Goal: Task Accomplishment & Management: Complete application form

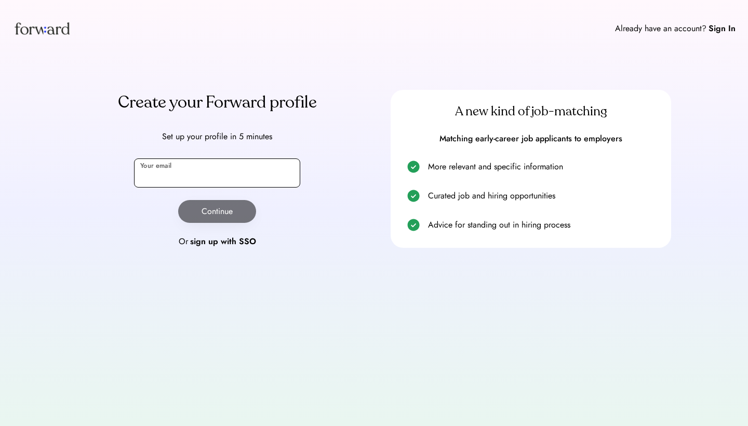
click at [183, 167] on input "email" at bounding box center [217, 173] width 166 height 29
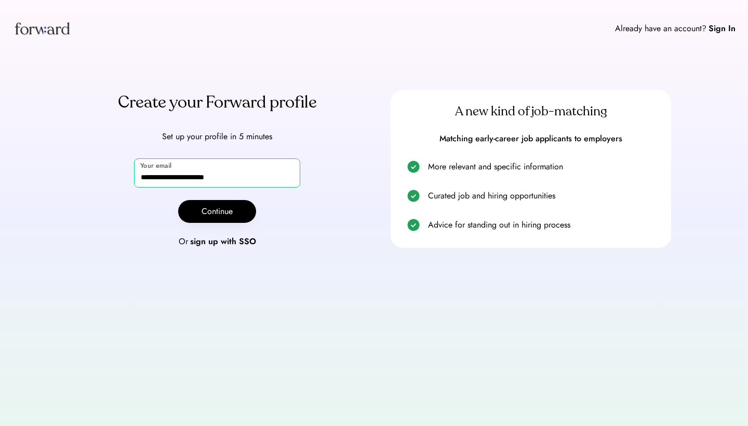
click at [208, 178] on input "**********" at bounding box center [217, 173] width 166 height 29
click at [146, 178] on input "**********" at bounding box center [217, 173] width 166 height 29
type input "**********"
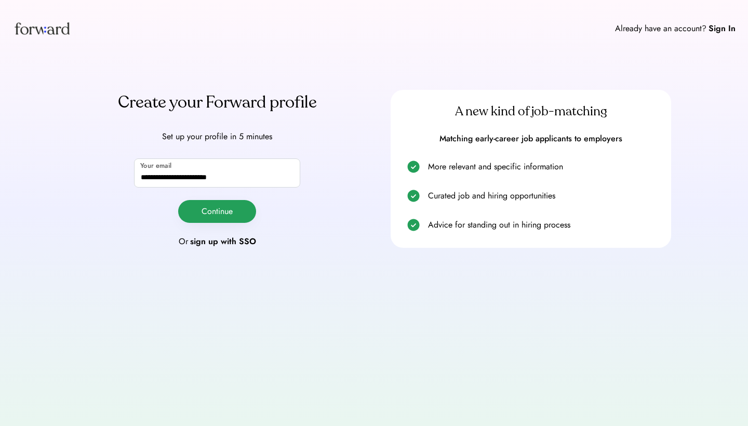
click at [193, 207] on button "Continue" at bounding box center [217, 211] width 78 height 23
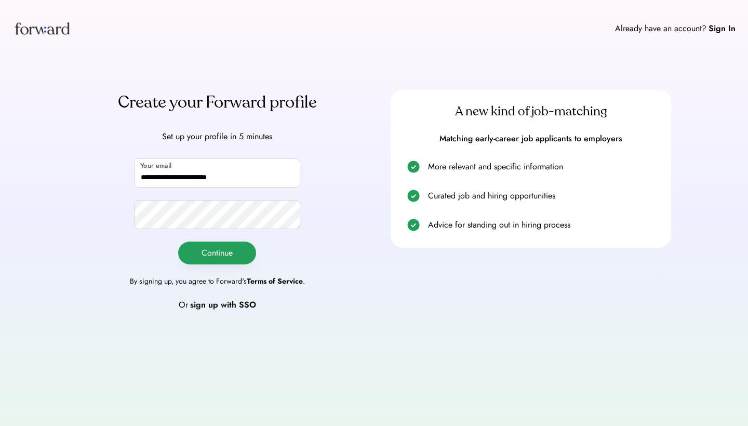
click at [201, 253] on button "Continue" at bounding box center [217, 253] width 78 height 23
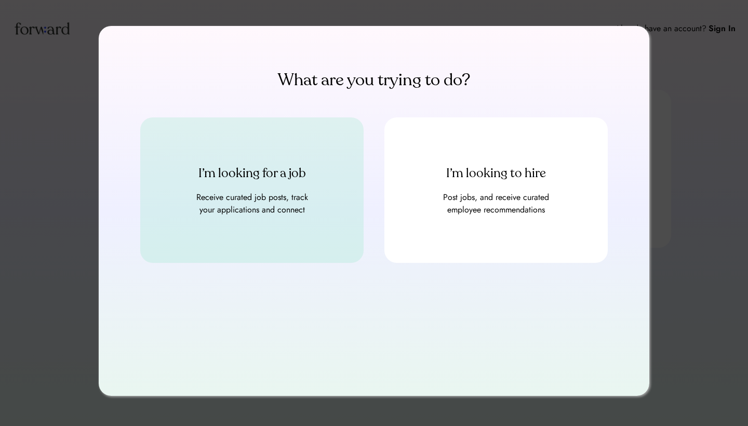
click at [217, 204] on div "Receive curated job posts, track your applications and connect" at bounding box center [252, 203] width 125 height 25
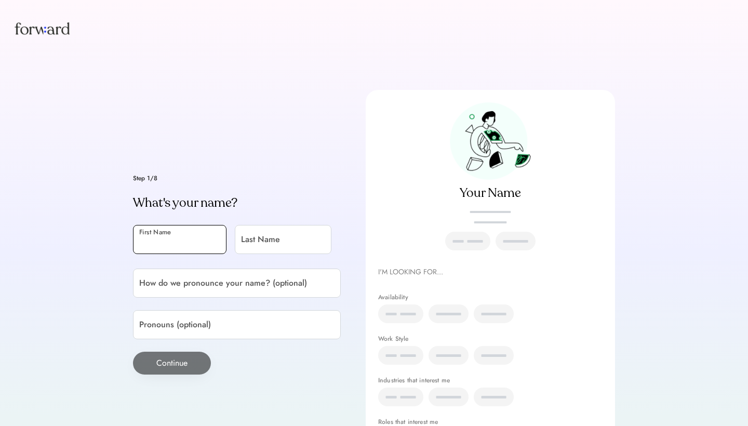
click at [201, 226] on input "input" at bounding box center [180, 239] width 94 height 29
type input "********"
click at [235, 252] on input "input" at bounding box center [283, 239] width 97 height 29
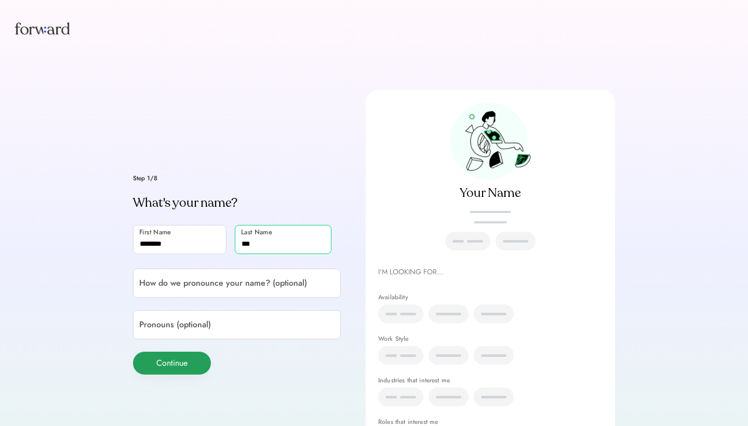
type input "***"
click at [174, 375] on button "Continue" at bounding box center [172, 363] width 78 height 23
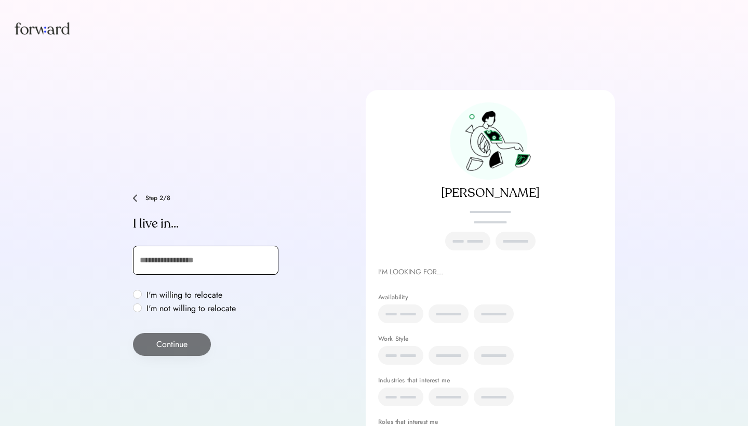
click at [184, 259] on input "text" at bounding box center [206, 260] width 146 height 29
click at [143, 306] on label "I'm not willing to relocate" at bounding box center [191, 309] width 96 height 8
click at [170, 263] on input "text" at bounding box center [206, 260] width 146 height 29
type input "**"
type input "**********"
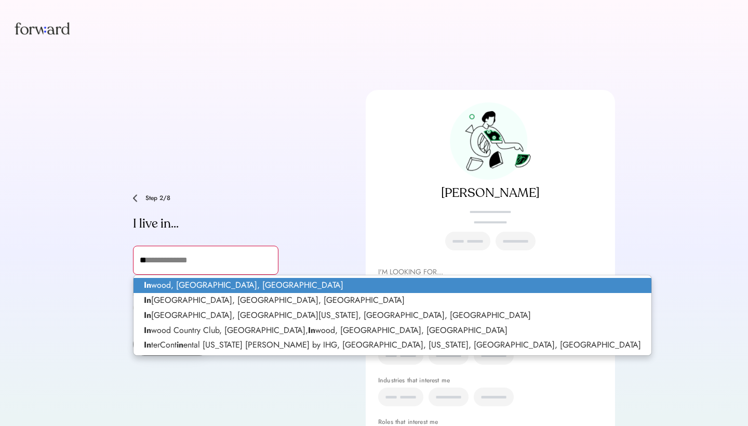
click at [177, 282] on p "In wood, NY, USA" at bounding box center [393, 285] width 518 height 15
type input "**********"
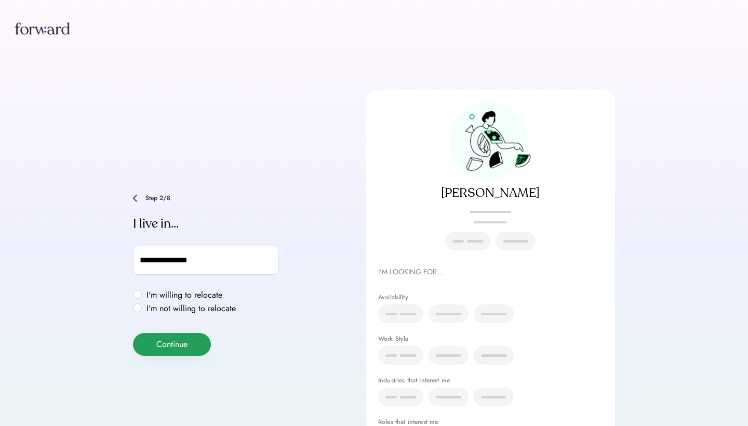
click at [178, 351] on button "Continue" at bounding box center [172, 344] width 78 height 23
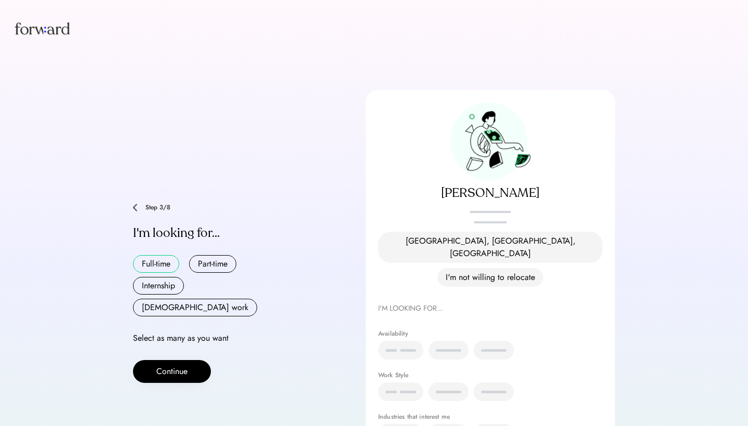
click at [167, 264] on button "Full-time" at bounding box center [156, 264] width 46 height 18
click at [174, 360] on button "Continue" at bounding box center [172, 371] width 78 height 23
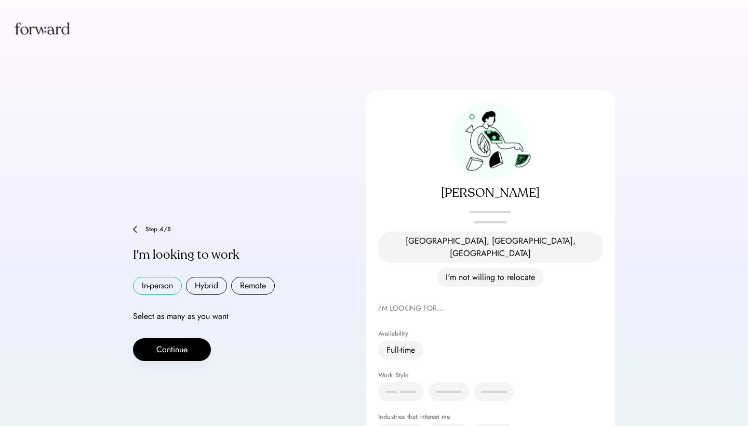
click at [169, 277] on button "In-person" at bounding box center [157, 286] width 49 height 18
click at [207, 277] on button "Hybrid" at bounding box center [206, 286] width 41 height 18
click at [254, 277] on button "Remote" at bounding box center [253, 286] width 44 height 18
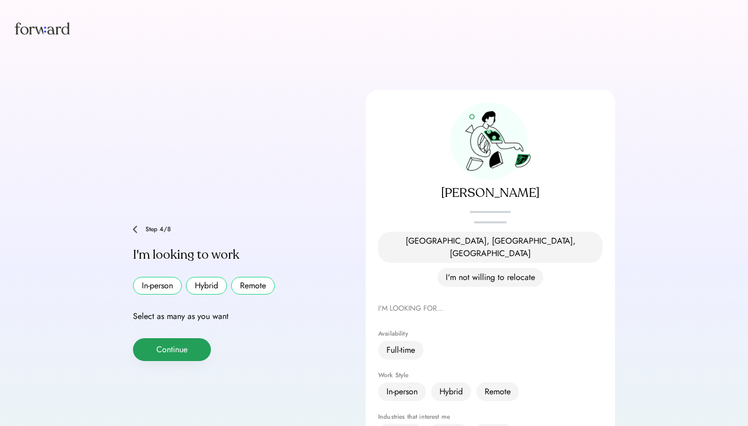
click at [195, 338] on button "Continue" at bounding box center [172, 349] width 78 height 23
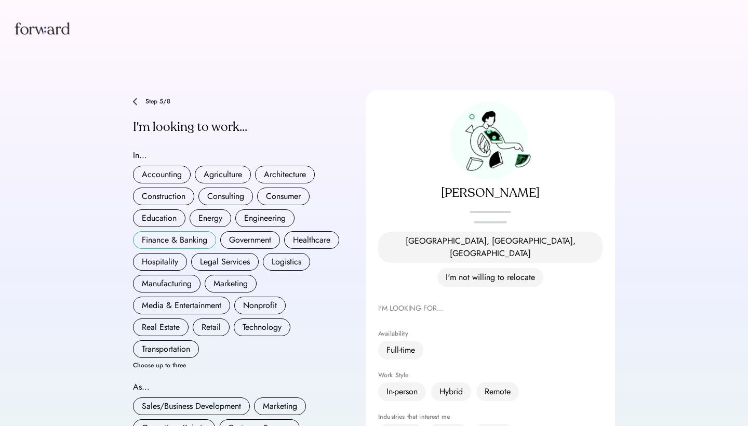
click at [189, 232] on button "Finance & Banking" at bounding box center [174, 240] width 83 height 18
click at [169, 319] on button "Real Estate" at bounding box center [161, 328] width 56 height 18
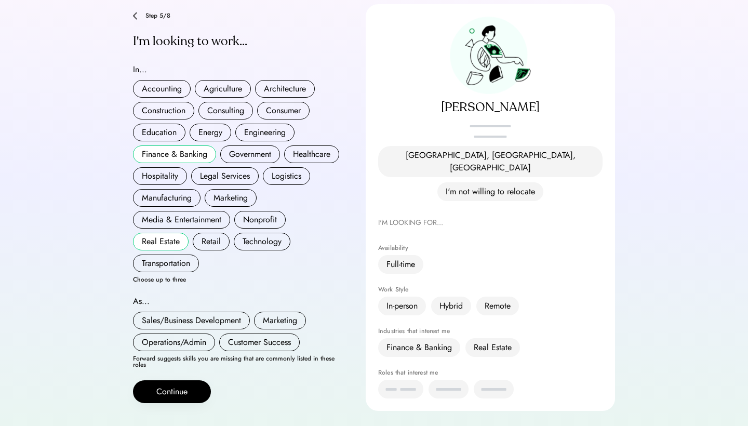
scroll to position [91, 0]
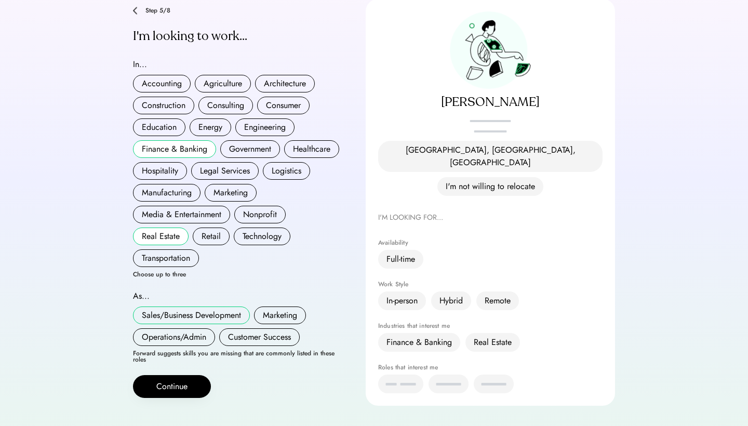
click at [210, 308] on button "Sales/Business Development" at bounding box center [191, 316] width 117 height 18
click at [238, 332] on button "Customer Success" at bounding box center [259, 337] width 81 height 18
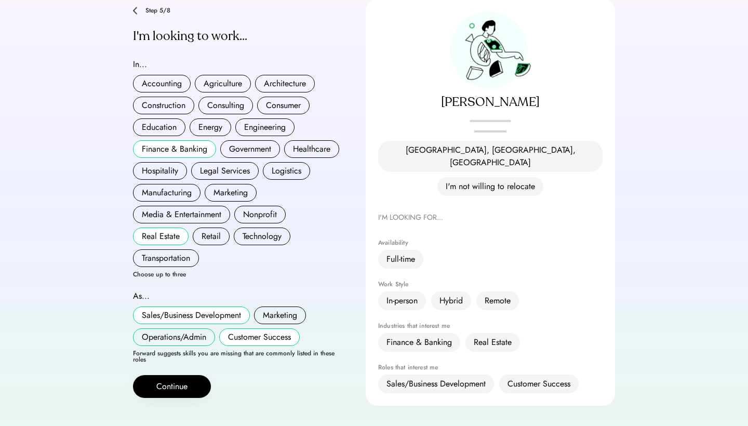
click at [191, 337] on button "Operations/Admin" at bounding box center [174, 337] width 82 height 18
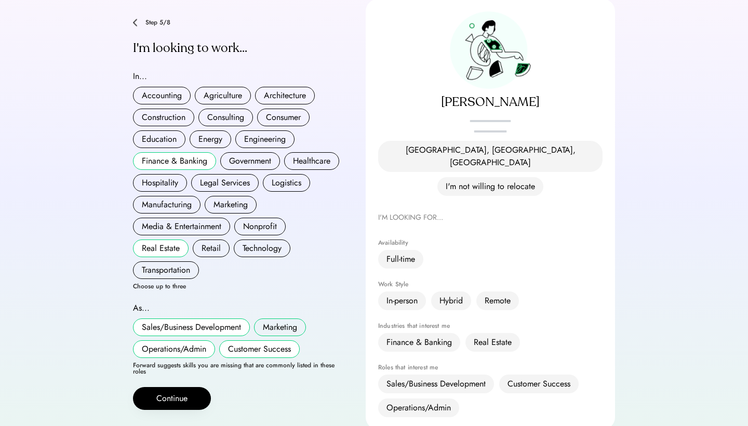
click at [276, 319] on button "Marketing" at bounding box center [280, 328] width 52 height 18
click at [181, 387] on button "Continue" at bounding box center [172, 398] width 78 height 23
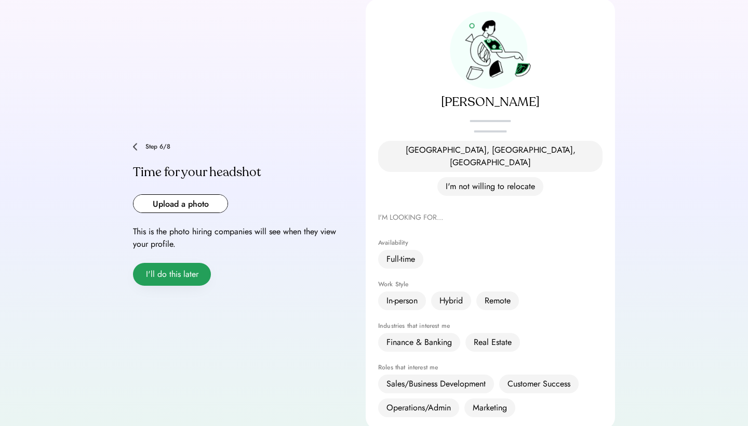
click at [167, 263] on button "I'll do this later" at bounding box center [172, 274] width 78 height 23
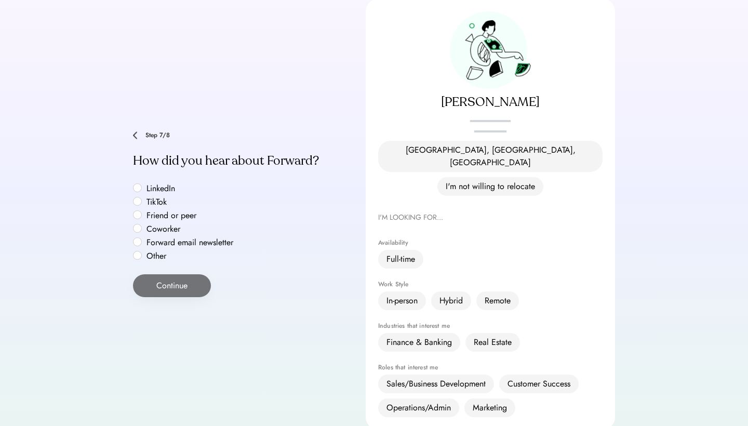
click at [143, 252] on label "Other" at bounding box center [190, 256] width 94 height 8
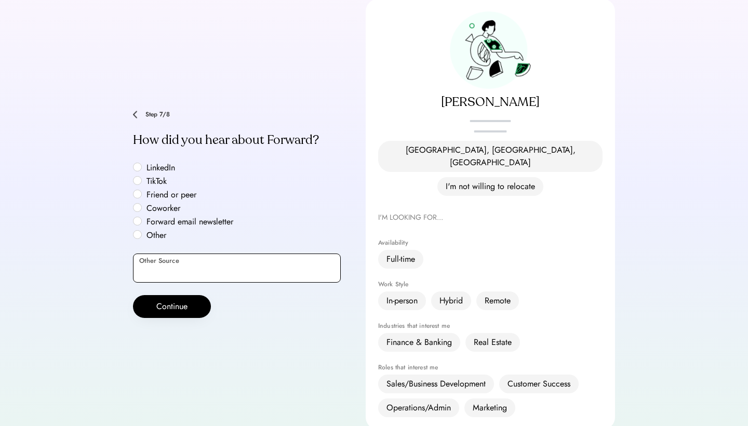
click at [136, 254] on input "input" at bounding box center [237, 268] width 208 height 29
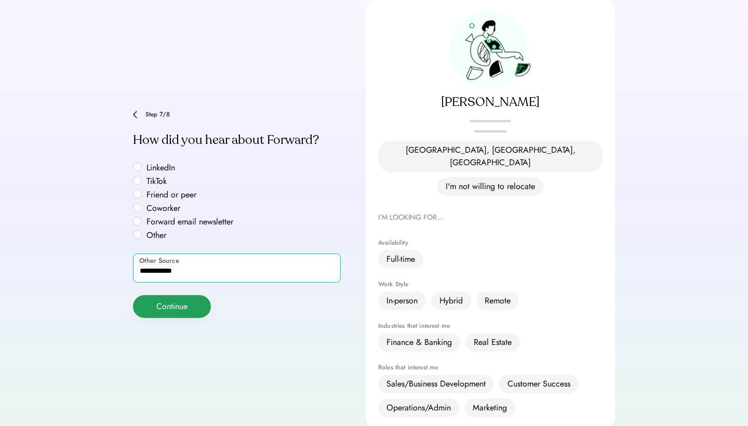
type input "**********"
click at [150, 295] on button "Continue" at bounding box center [172, 306] width 78 height 23
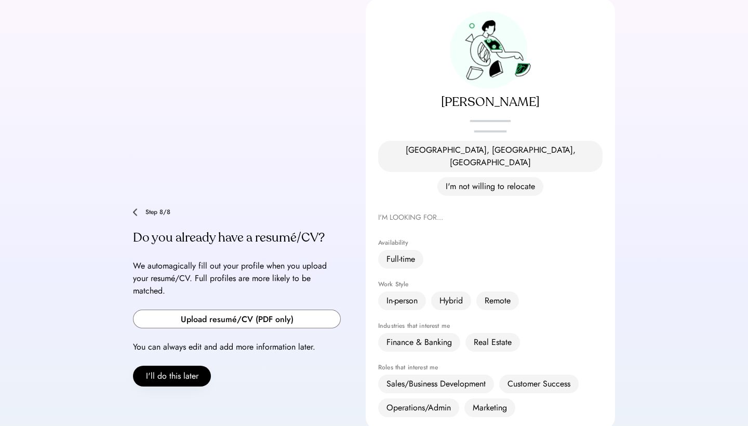
click at [197, 310] on input "file" at bounding box center [237, 319] width 207 height 18
type input "**********"
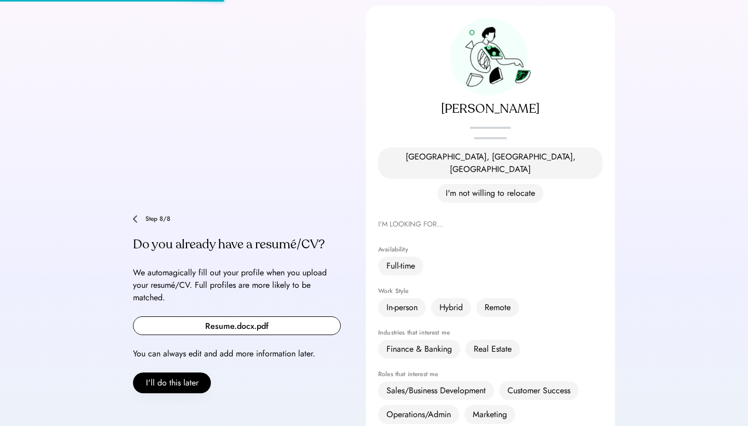
scroll to position [84, 0]
click at [276, 317] on input "file" at bounding box center [237, 326] width 207 height 18
click at [406, 301] on div "In-person" at bounding box center [402, 307] width 31 height 12
click at [431, 138] on div "pronouns" at bounding box center [490, 138] width 225 height 10
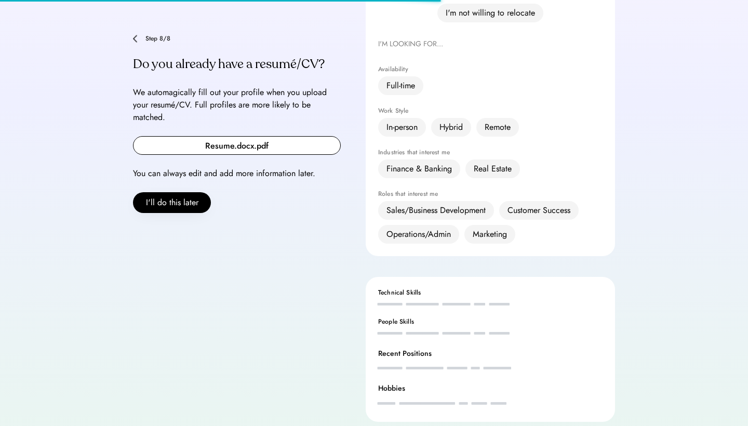
scroll to position [264, 0]
click at [205, 137] on input "file" at bounding box center [237, 146] width 207 height 18
type input "**********"
click at [267, 137] on input "file" at bounding box center [237, 146] width 207 height 18
type input "**********"
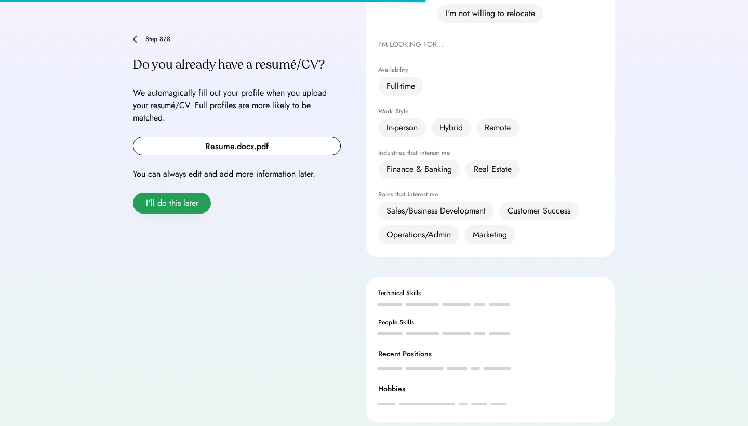
click at [178, 193] on button "I'll do this later" at bounding box center [172, 203] width 78 height 21
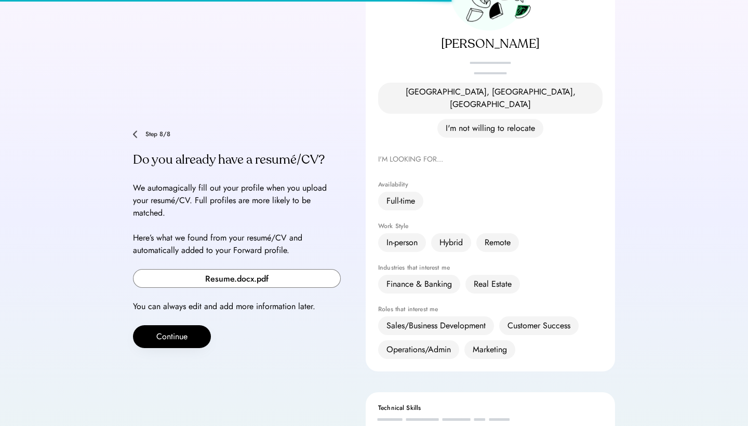
scroll to position [0, 0]
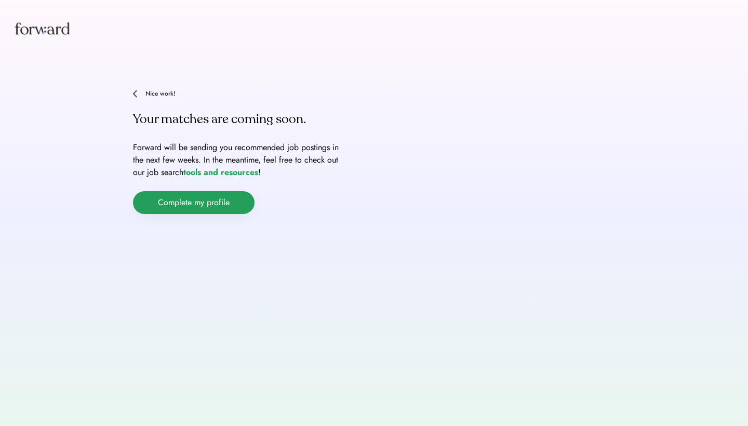
click at [199, 206] on button "Complete my profile" at bounding box center [194, 202] width 122 height 23
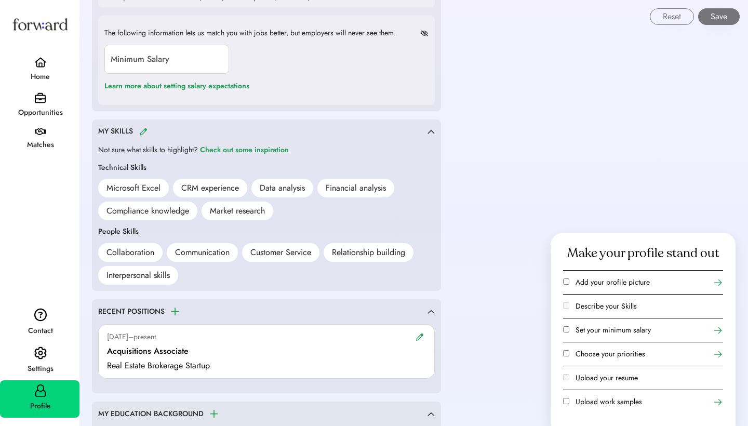
scroll to position [600, 0]
click at [142, 183] on div "Microsoft Excel" at bounding box center [134, 187] width 54 height 12
click at [140, 182] on div "Microsoft Excel" at bounding box center [134, 187] width 54 height 12
click at [200, 181] on div "CRM experience" at bounding box center [210, 187] width 58 height 12
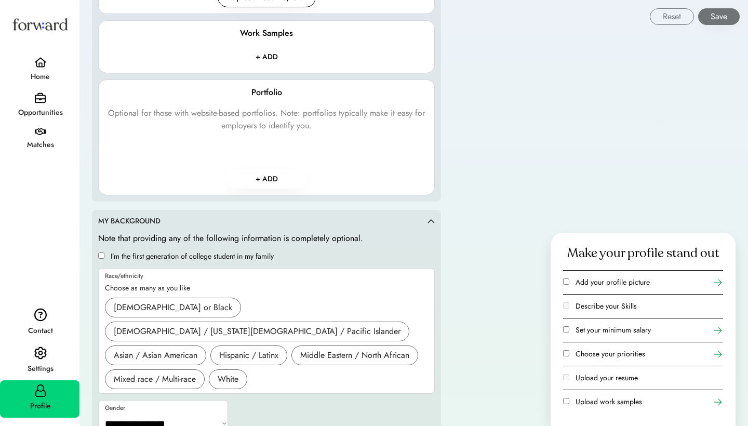
scroll to position [1187, 0]
click at [225, 374] on div "White" at bounding box center [228, 380] width 21 height 12
click at [188, 350] on div "Asian / Asian American" at bounding box center [156, 356] width 84 height 12
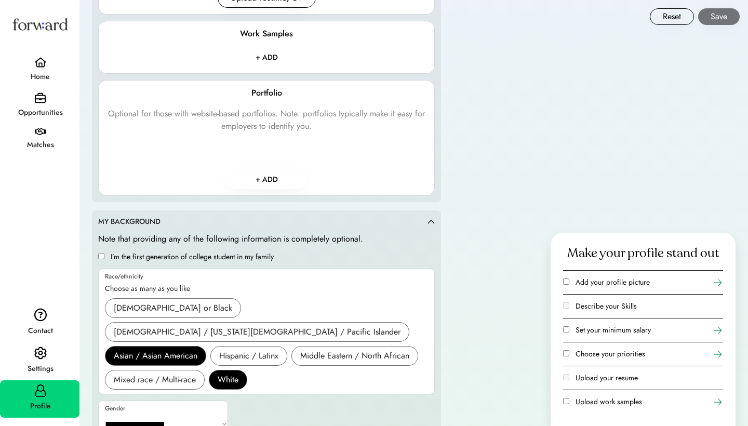
select select "*****"
click at [340, 384] on div "**********" at bounding box center [266, 335] width 337 height 204
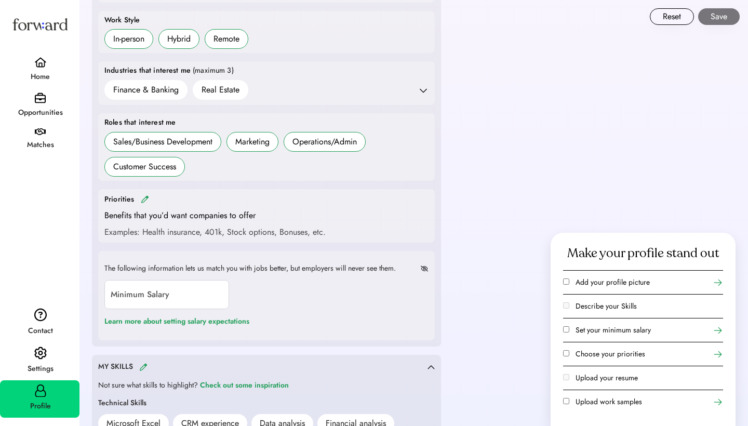
scroll to position [306, 0]
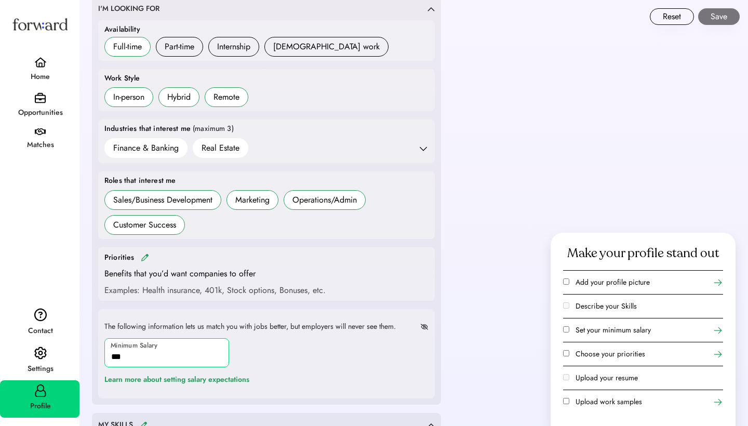
click at [159, 358] on input "input" at bounding box center [166, 352] width 125 height 29
type input "*******"
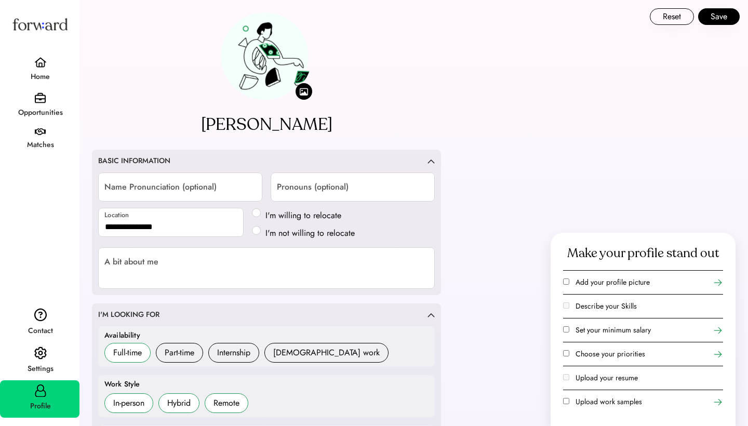
scroll to position [0, 0]
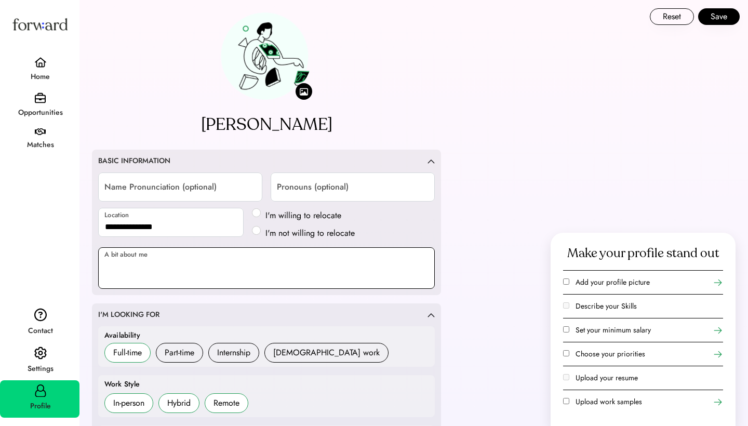
click at [254, 257] on textarea at bounding box center [266, 268] width 337 height 42
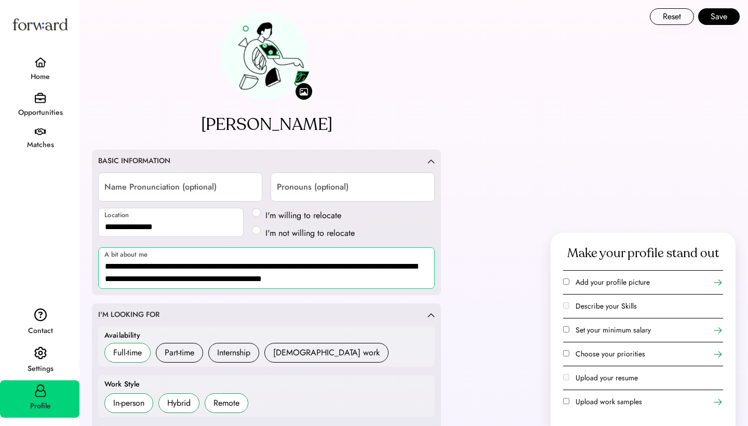
type textarea "**********"
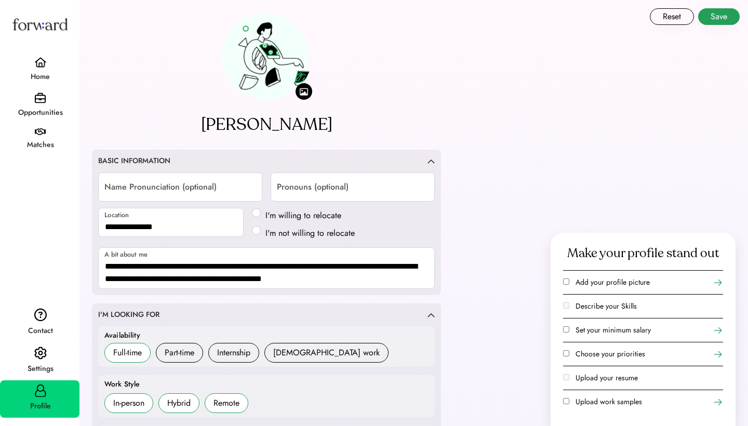
click at [714, 14] on button "Save" at bounding box center [720, 16] width 42 height 17
select select "*****"
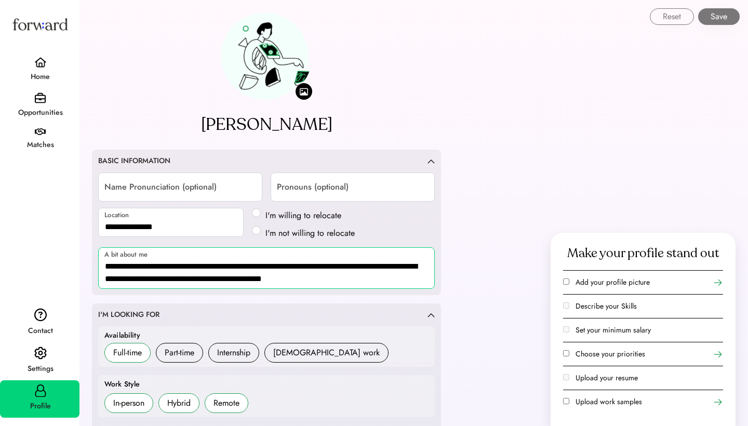
click at [109, 267] on textarea "**********" at bounding box center [266, 268] width 337 height 42
type textarea "**********"
click at [717, 16] on button "Save" at bounding box center [720, 16] width 42 height 17
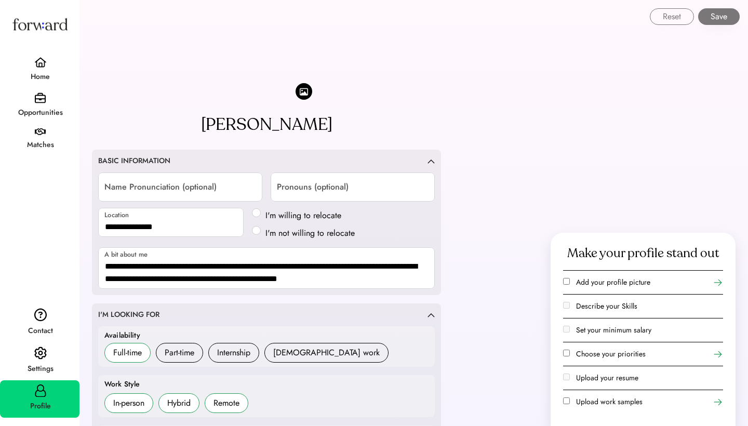
select select "*****"
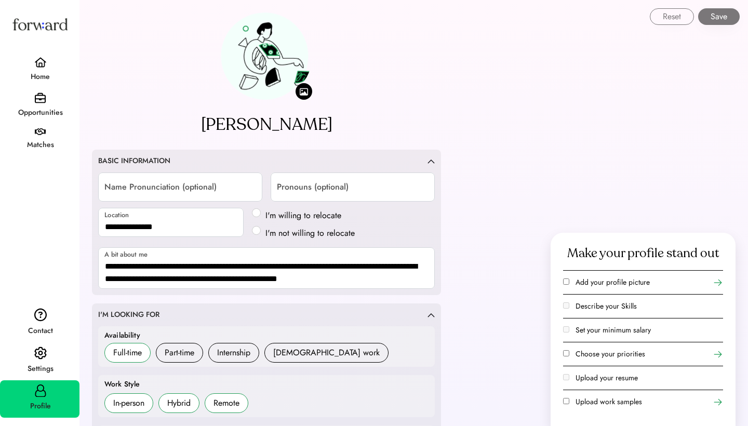
click at [37, 102] on img at bounding box center [40, 98] width 11 height 11
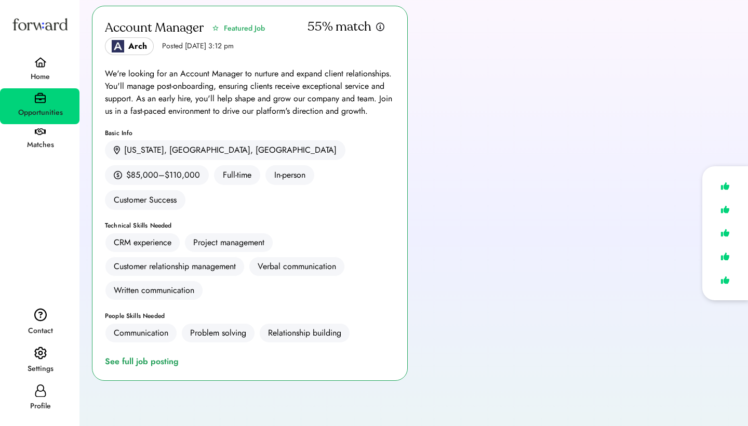
scroll to position [158, 0]
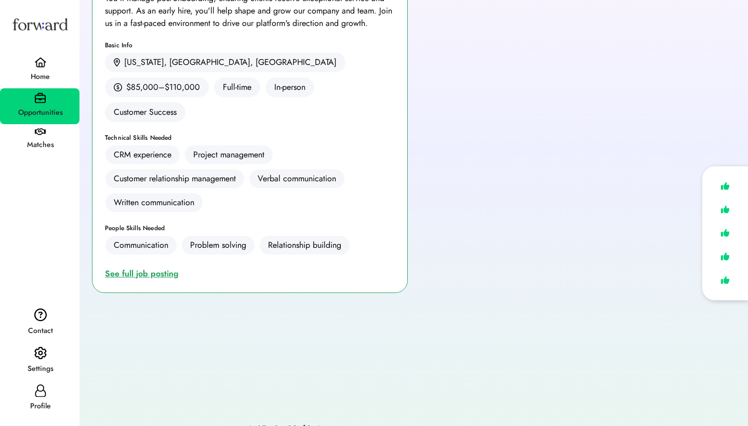
click at [149, 268] on div "See full job posting" at bounding box center [144, 274] width 78 height 12
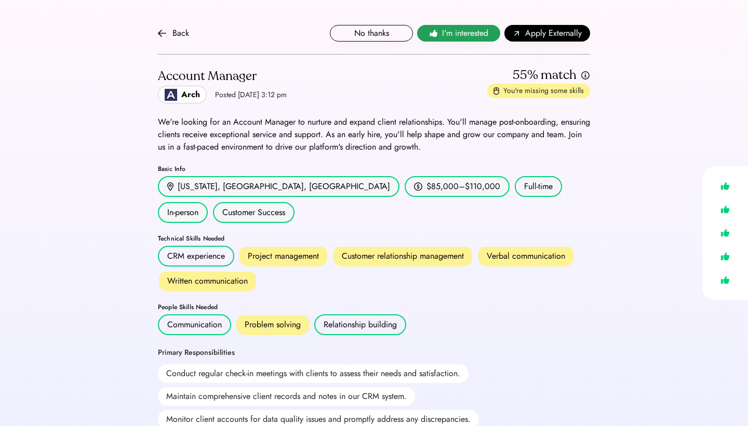
click at [459, 29] on span "I'm interested" at bounding box center [465, 33] width 46 height 12
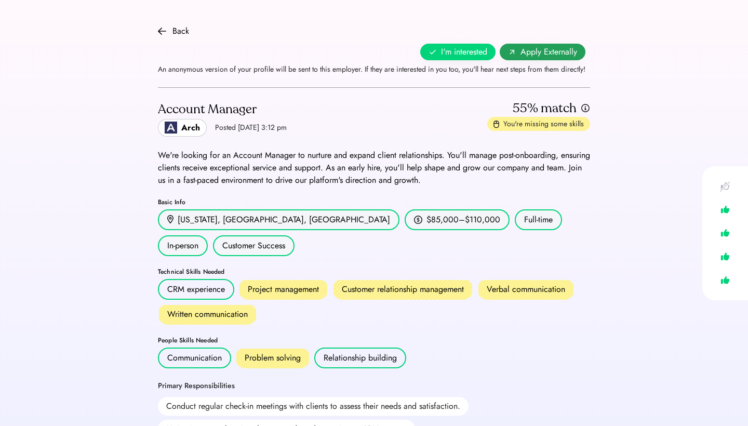
click at [555, 52] on span "Apply Externally" at bounding box center [549, 52] width 57 height 12
click at [161, 30] on img at bounding box center [162, 31] width 8 height 8
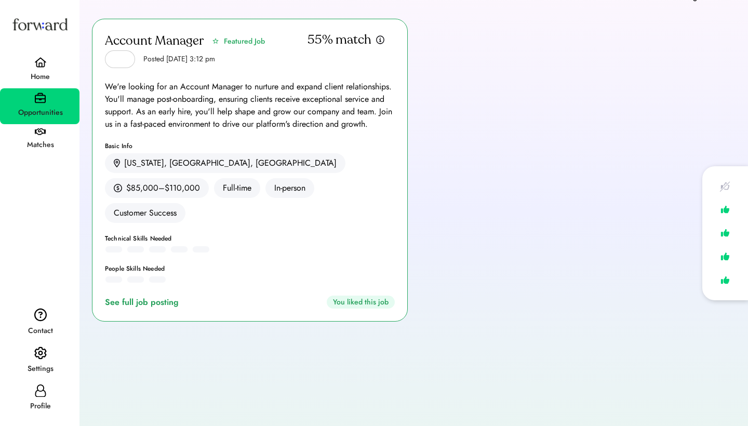
scroll to position [57, 0]
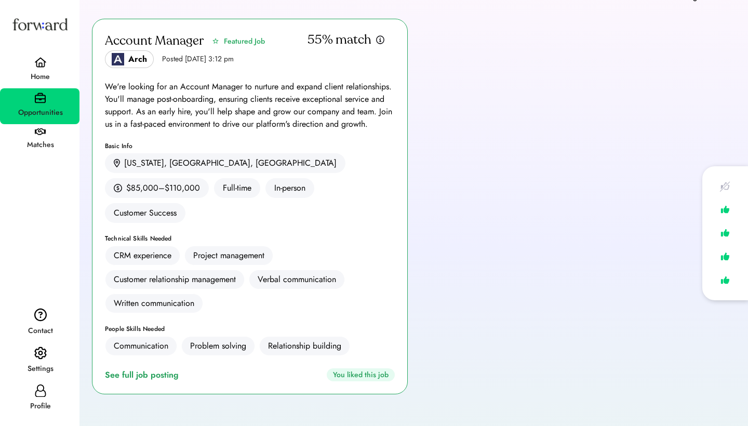
click at [37, 75] on div "Home" at bounding box center [40, 77] width 78 height 12
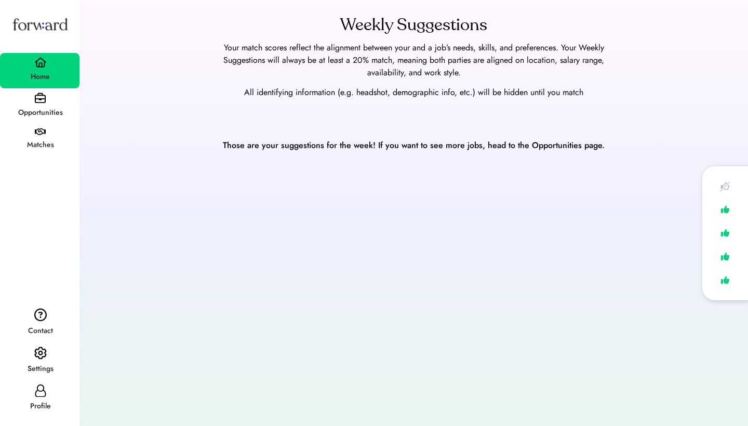
click at [37, 394] on icon at bounding box center [40, 391] width 12 height 12
select select "*****"
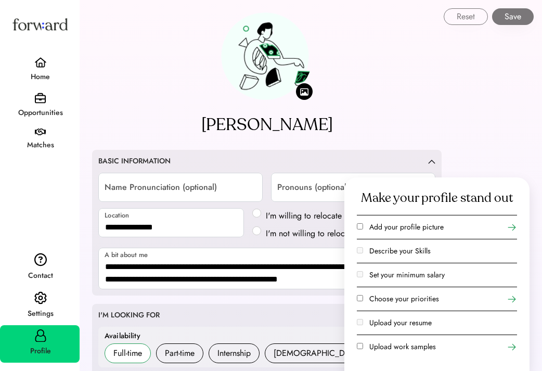
click at [510, 227] on use at bounding box center [511, 227] width 10 height 10
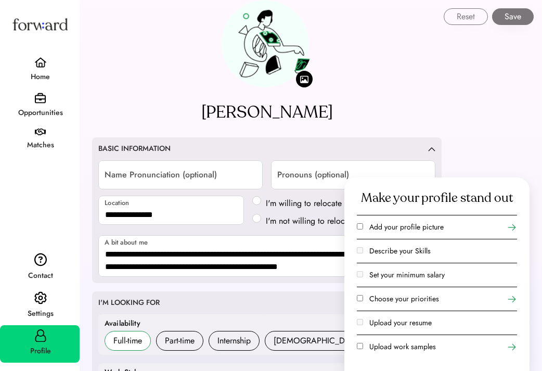
click at [305, 80] on input "file" at bounding box center [304, 79] width 17 height 17
type input "**********"
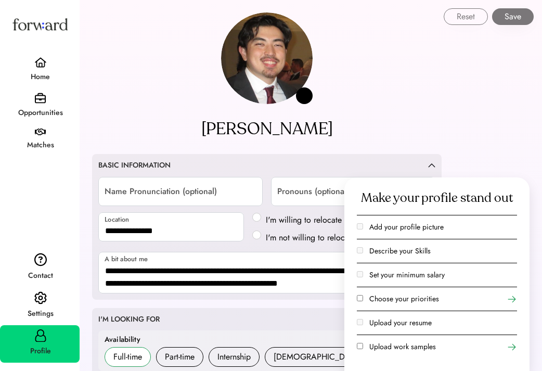
scroll to position [0, 0]
click at [512, 297] on icon at bounding box center [511, 299] width 10 height 10
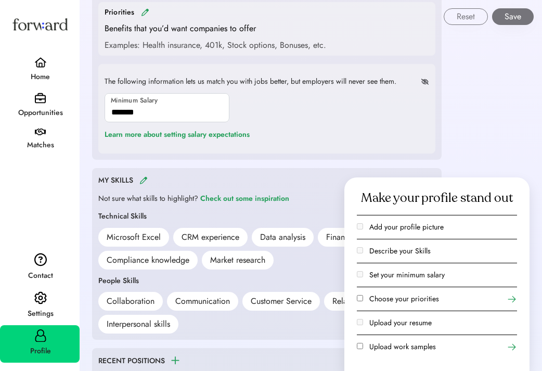
click at [483, 113] on div "Weekly Suggestions Your match scores reflect the alignment between your and a j…" at bounding box center [311, 268] width 462 height 1647
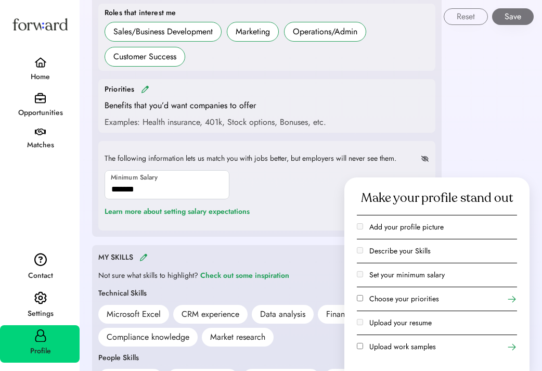
scroll to position [479, 0]
click at [141, 86] on img at bounding box center [145, 89] width 8 height 8
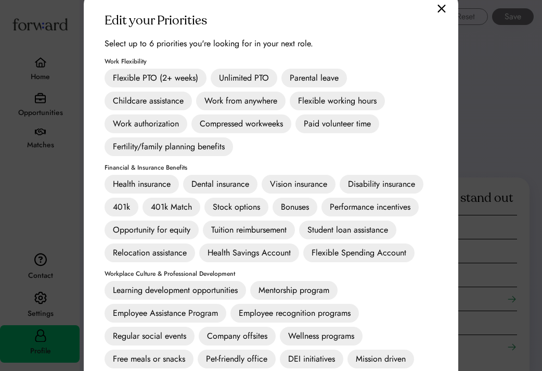
scroll to position [522, 0]
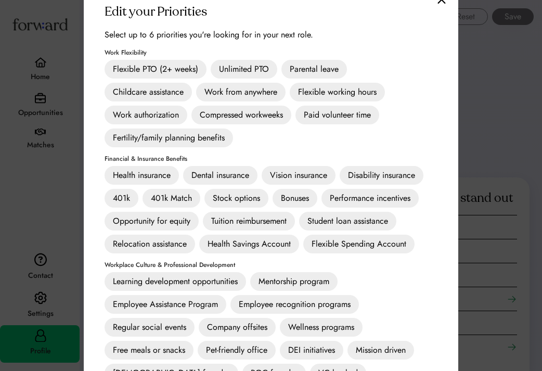
click at [168, 170] on div "Health insurance" at bounding box center [141, 175] width 74 height 19
click at [213, 167] on div "Dental insurance" at bounding box center [220, 175] width 74 height 19
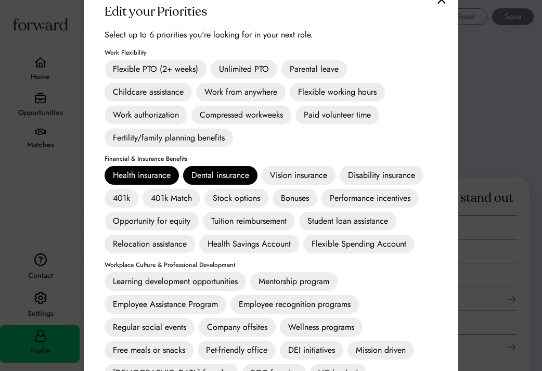
click at [304, 166] on div "Vision insurance" at bounding box center [298, 175] width 74 height 19
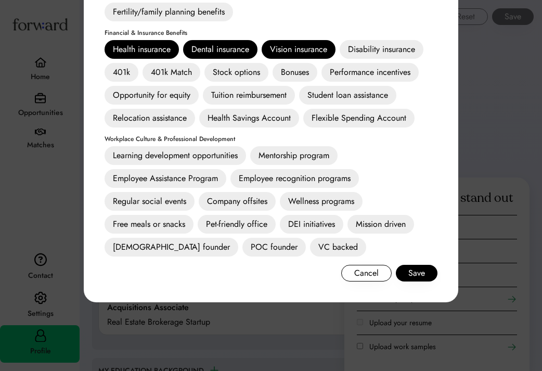
scroll to position [648, 0]
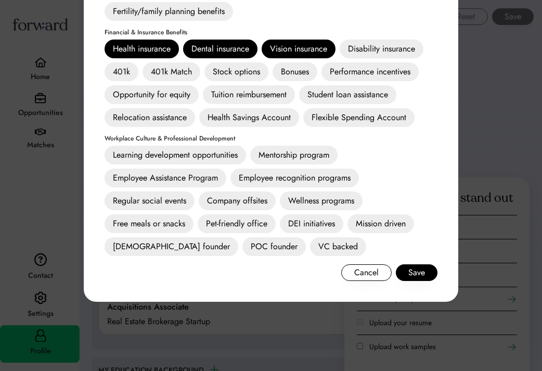
click at [200, 179] on div "Employee Assistance Program" at bounding box center [165, 177] width 122 height 19
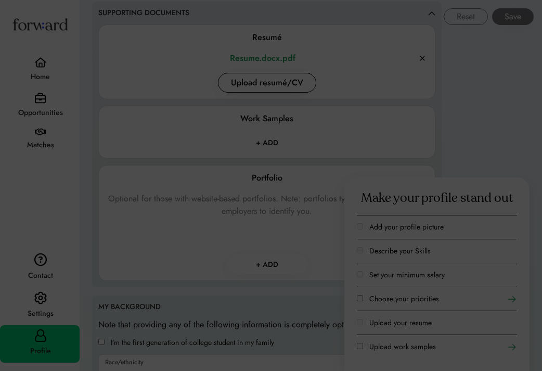
scroll to position [1114, 0]
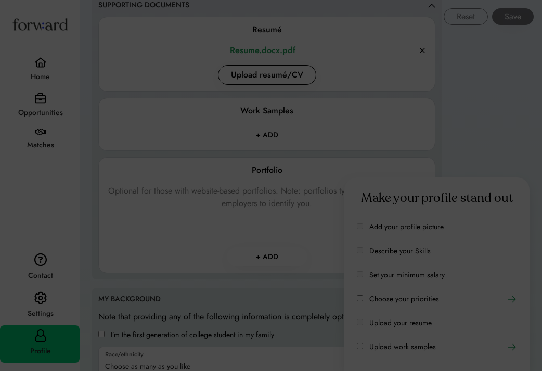
click at [467, 108] on div at bounding box center [271, 185] width 542 height 371
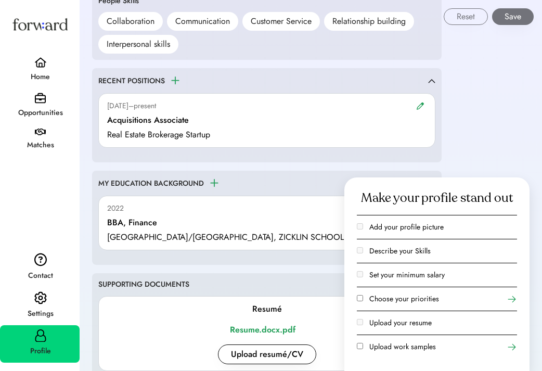
scroll to position [829, 0]
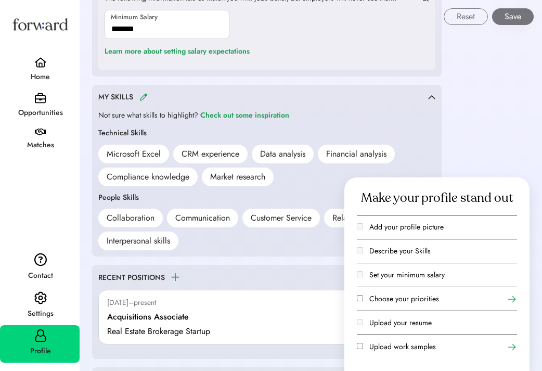
scroll to position [662, 0]
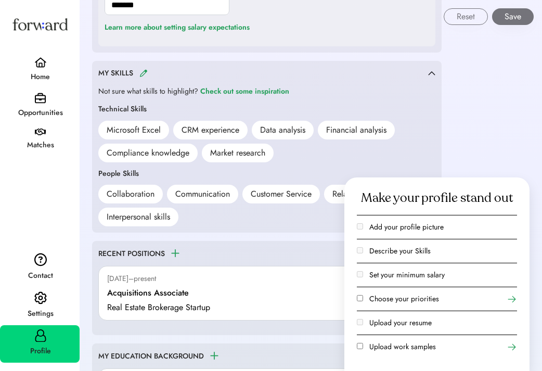
click at [144, 69] on img at bounding box center [143, 73] width 8 height 8
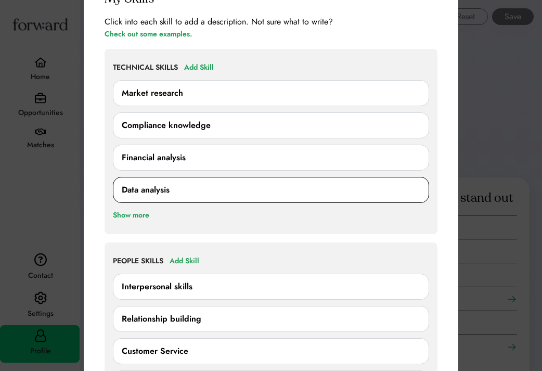
scroll to position [574, 0]
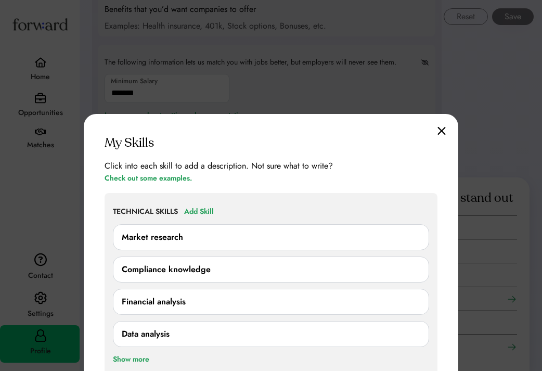
click at [442, 129] on img at bounding box center [441, 130] width 8 height 9
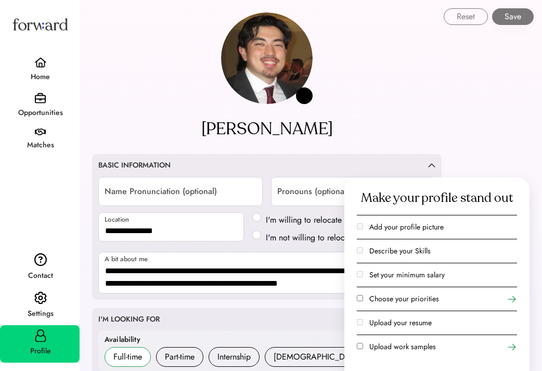
scroll to position [0, 0]
click at [360, 244] on div "Describe your Skills" at bounding box center [437, 251] width 160 height 24
click at [361, 221] on div "Add your profile picture" at bounding box center [437, 227] width 160 height 24
click at [382, 222] on label "Add your profile picture" at bounding box center [406, 226] width 74 height 10
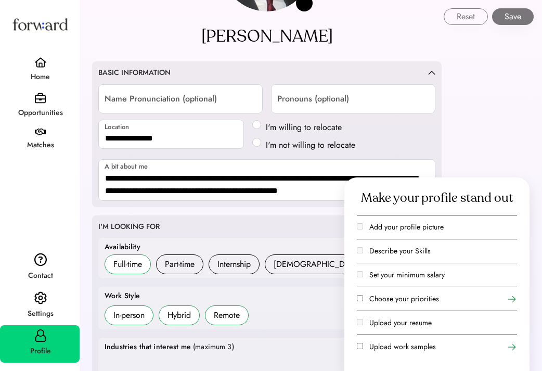
click at [512, 296] on use at bounding box center [511, 299] width 10 height 10
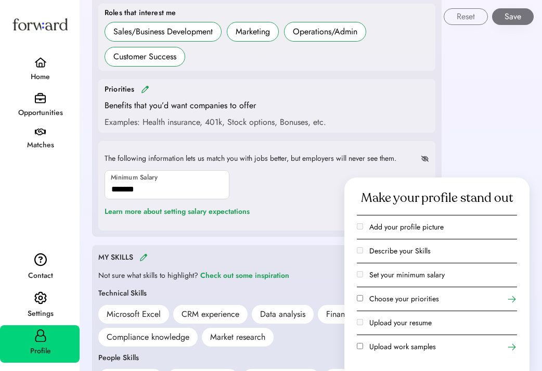
scroll to position [477, 0]
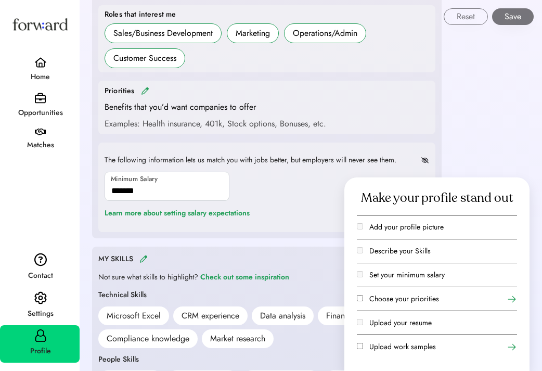
click at [146, 97] on div "Priorities Benefits that you’d want companies to offer Examples: Health insuran…" at bounding box center [266, 107] width 324 height 45
click at [146, 93] on div "Priorities" at bounding box center [266, 91] width 324 height 12
click at [144, 88] on img at bounding box center [145, 91] width 8 height 8
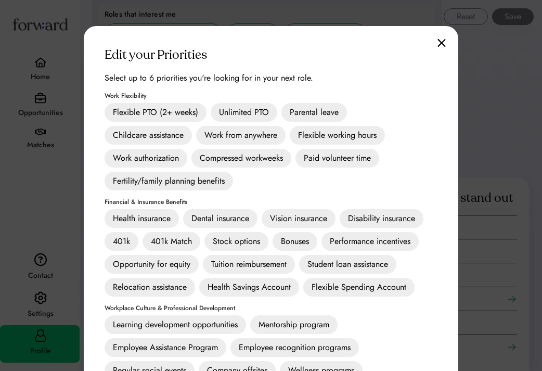
click at [150, 213] on div "Health insurance" at bounding box center [141, 218] width 74 height 19
click at [209, 212] on div "Dental insurance" at bounding box center [220, 218] width 74 height 19
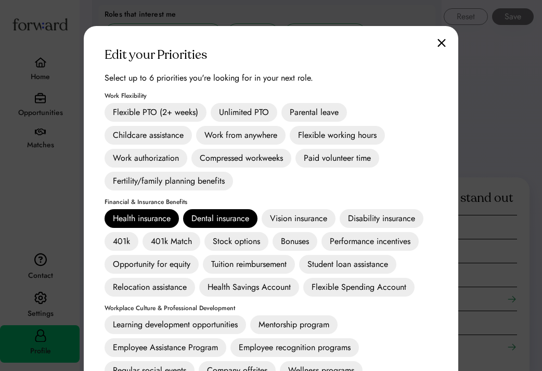
click at [285, 213] on div "Vision insurance" at bounding box center [298, 218] width 74 height 19
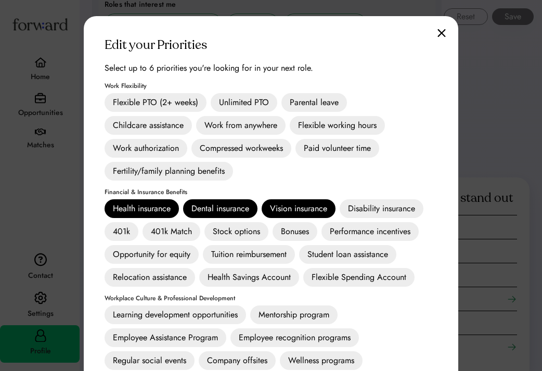
scroll to position [486, 0]
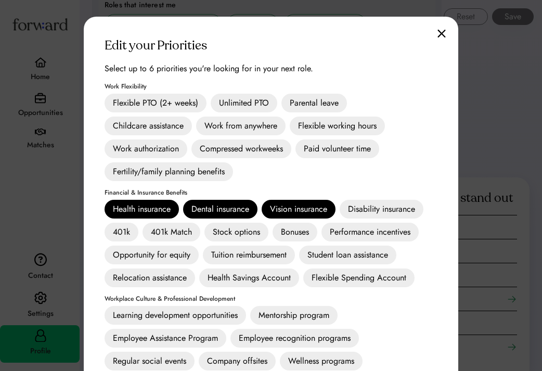
click at [307, 211] on div "Vision insurance" at bounding box center [298, 209] width 74 height 19
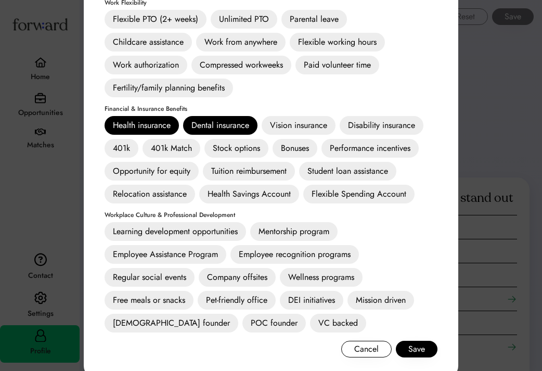
scroll to position [600, 0]
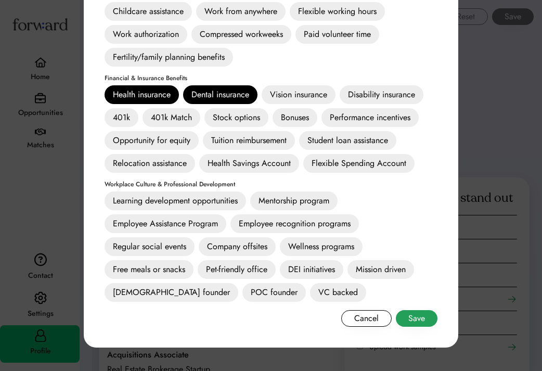
click at [418, 316] on button "Save" at bounding box center [417, 318] width 42 height 17
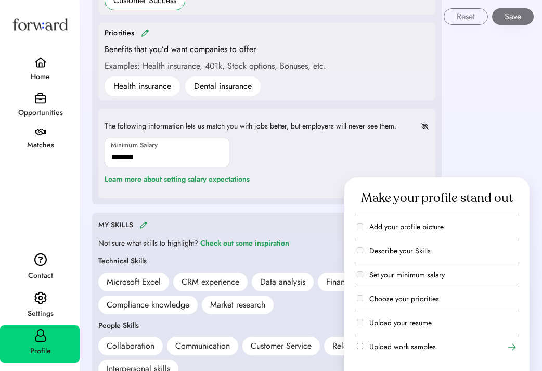
scroll to position [535, 0]
click at [511, 347] on icon at bounding box center [511, 346] width 10 height 10
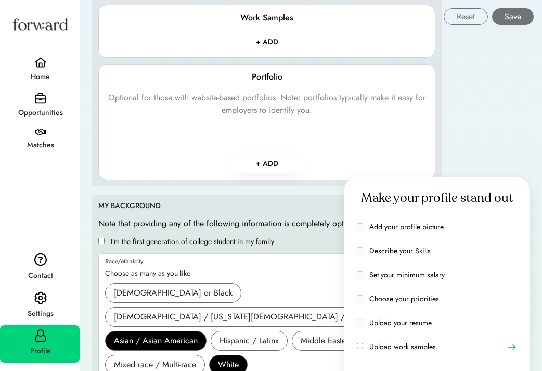
click at [269, 155] on button "+ ADD" at bounding box center [267, 163] width 81 height 19
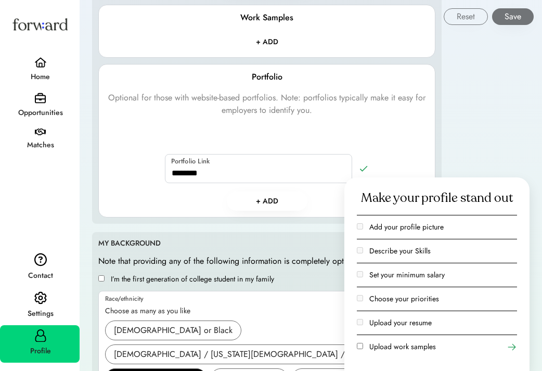
click at [238, 200] on button "+ ADD" at bounding box center [267, 200] width 81 height 19
click at [269, 192] on button "+ ADD" at bounding box center [267, 200] width 81 height 19
click at [266, 197] on button "+ ADD" at bounding box center [267, 200] width 81 height 19
click at [425, 143] on div "Portfolio Optional for those with website-based portfolios. Note: portfolios ty…" at bounding box center [266, 141] width 319 height 140
click at [42, 111] on div "Opportunities" at bounding box center [40, 113] width 78 height 12
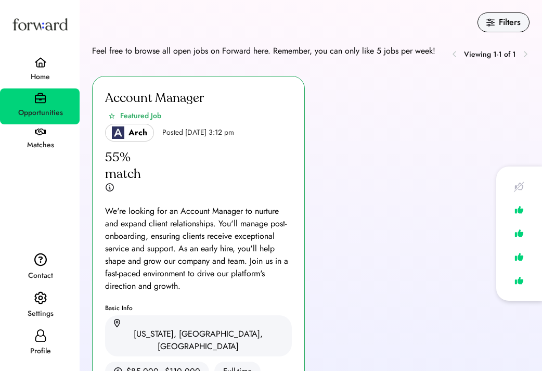
click at [35, 68] on div "Home" at bounding box center [40, 77] width 78 height 19
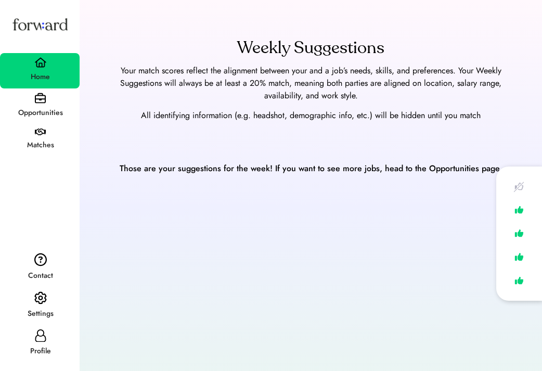
click at [45, 133] on img at bounding box center [40, 131] width 11 height 7
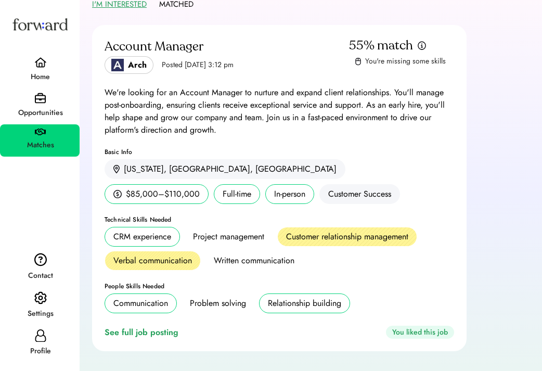
scroll to position [22, 0]
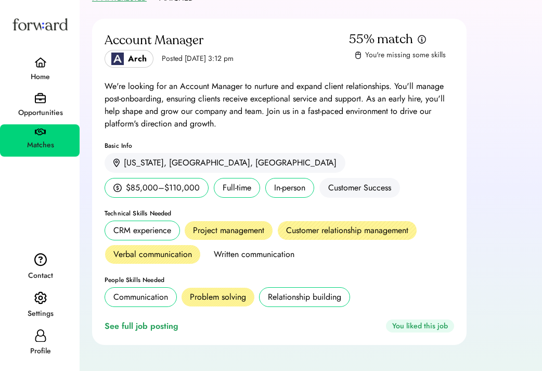
click at [48, 72] on div "Home" at bounding box center [40, 77] width 78 height 12
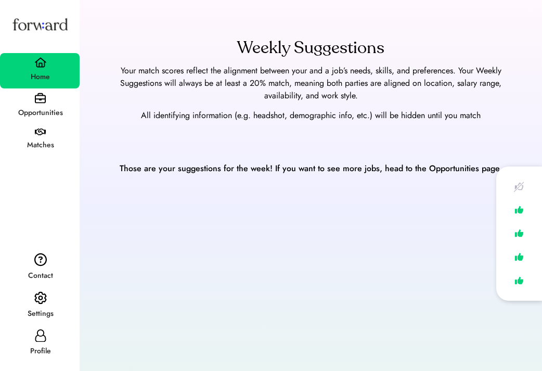
click at [42, 144] on div "Matches" at bounding box center [40, 145] width 78 height 12
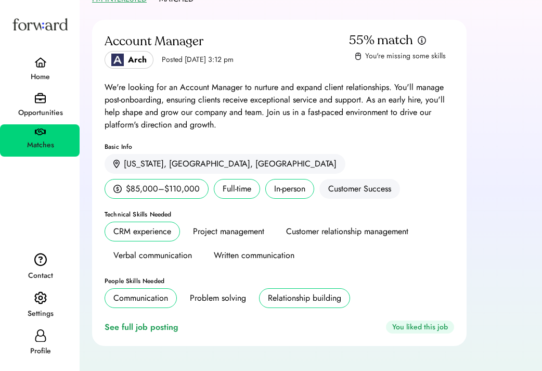
scroll to position [22, 0]
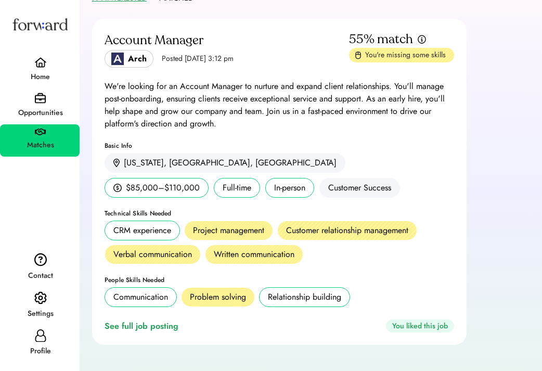
click at [34, 333] on icon at bounding box center [40, 335] width 12 height 12
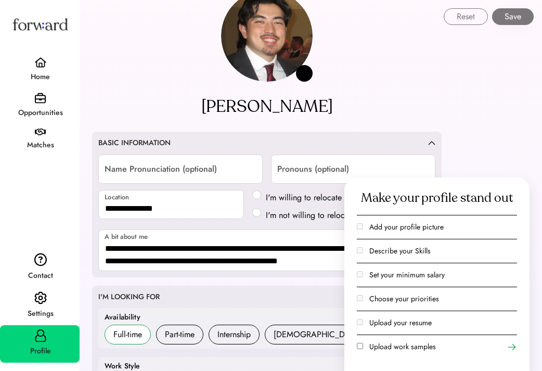
click at [505, 16] on button "Save" at bounding box center [513, 16] width 42 height 17
click at [515, 18] on button "Save" at bounding box center [513, 16] width 42 height 17
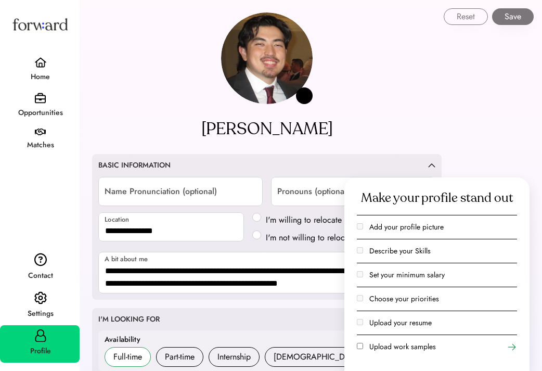
click at [31, 127] on div "Matches" at bounding box center [40, 140] width 80 height 32
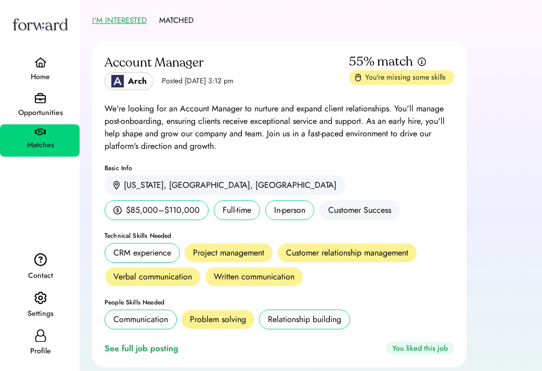
click at [376, 77] on div "You're missing some skills" at bounding box center [406, 77] width 83 height 10
click at [38, 101] on img at bounding box center [40, 98] width 11 height 11
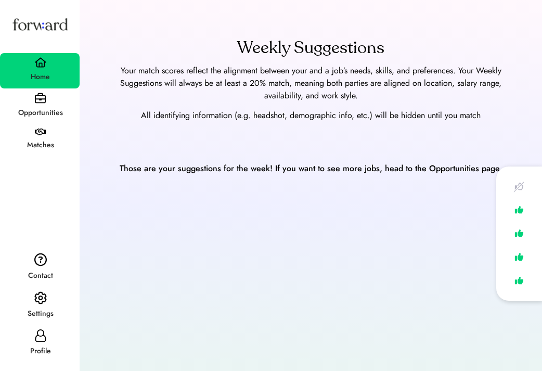
click at [40, 337] on icon at bounding box center [40, 335] width 12 height 12
select select "*****"
